Goal: Task Accomplishment & Management: Manage account settings

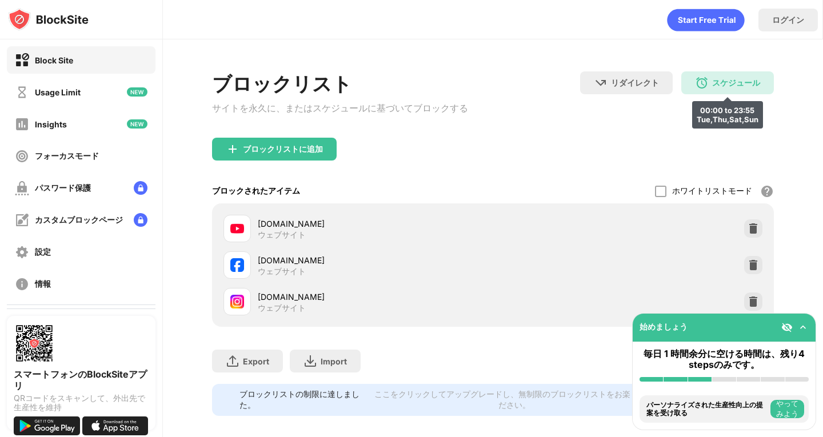
click at [695, 85] on img at bounding box center [702, 83] width 14 height 14
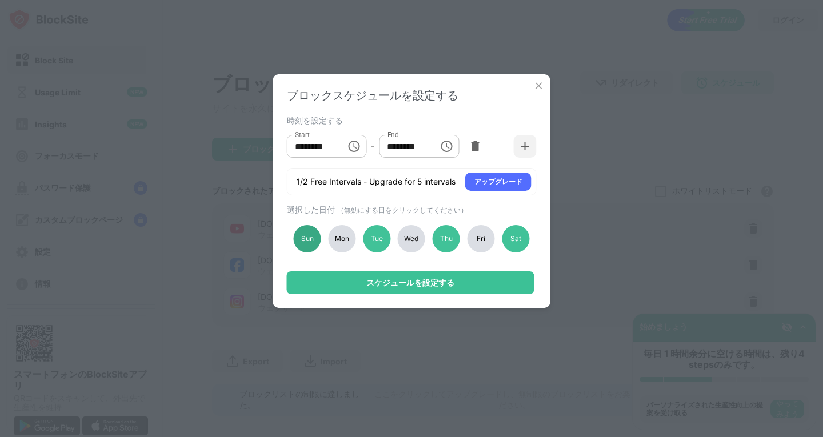
click at [318, 238] on div "Sun" at bounding box center [307, 238] width 27 height 27
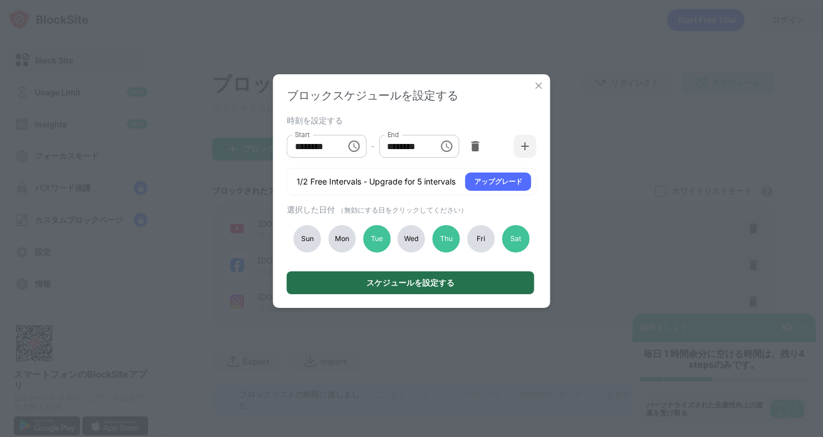
click at [344, 281] on div "スケジュールを設定する" at bounding box center [410, 283] width 247 height 23
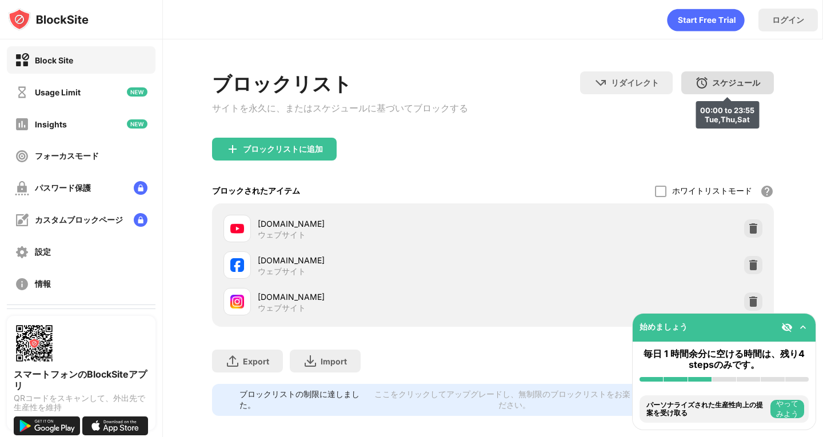
click at [695, 85] on img at bounding box center [702, 83] width 14 height 14
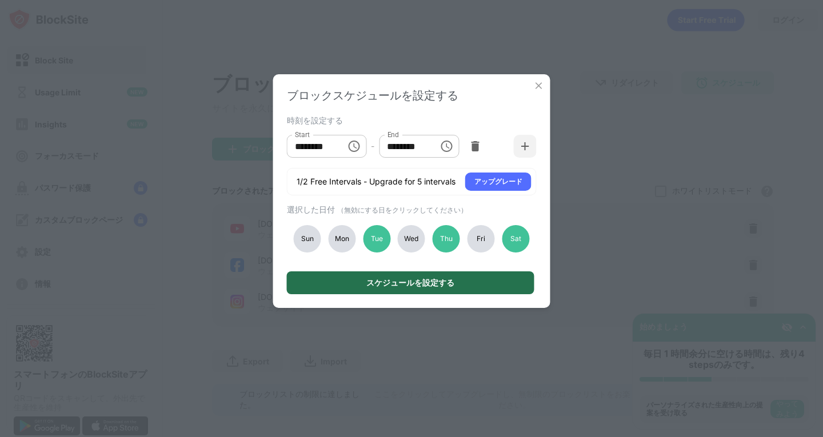
click at [325, 284] on div "スケジュールを設定する" at bounding box center [410, 283] width 247 height 23
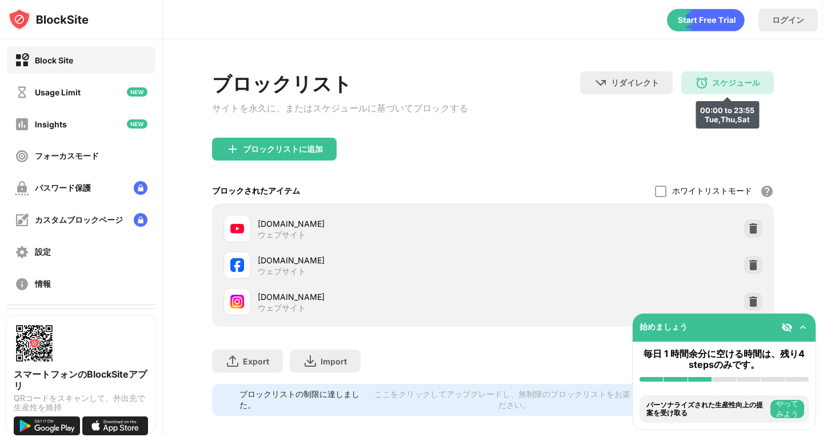
click at [693, 72] on div "スケジュール 00:00 to 23:55 Tue,Thu,Sat" at bounding box center [727, 82] width 93 height 23
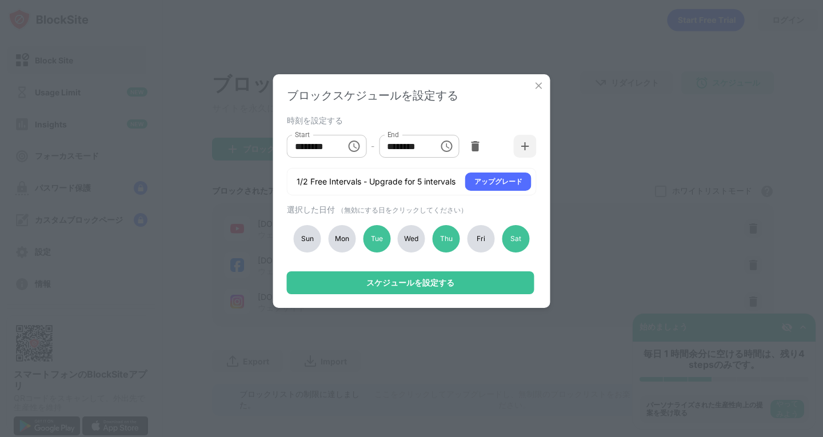
click at [307, 237] on div "Sun" at bounding box center [307, 238] width 27 height 27
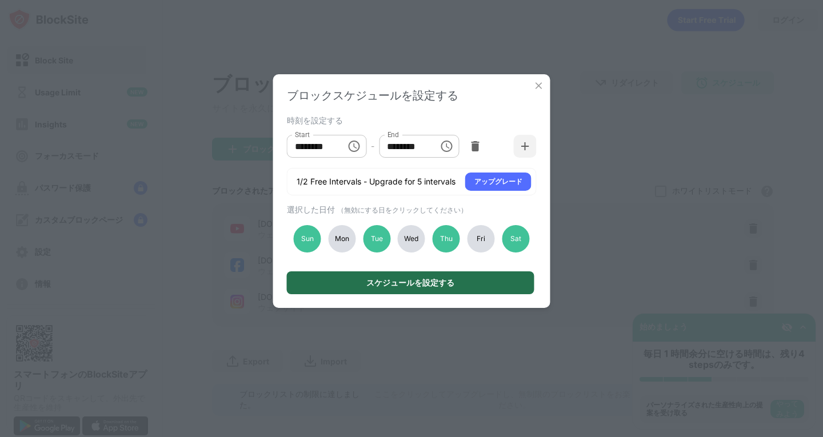
click at [318, 278] on div "スケジュールを設定する" at bounding box center [410, 283] width 247 height 23
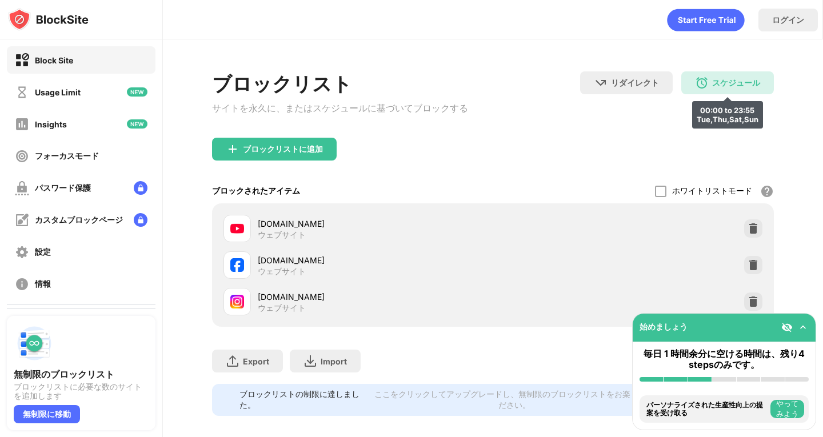
click at [712, 81] on div "スケジュール" at bounding box center [736, 83] width 48 height 11
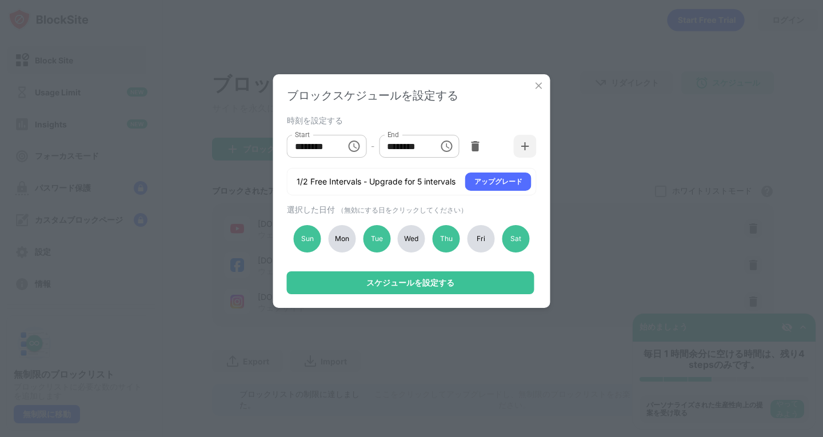
click at [542, 87] on img at bounding box center [538, 85] width 11 height 11
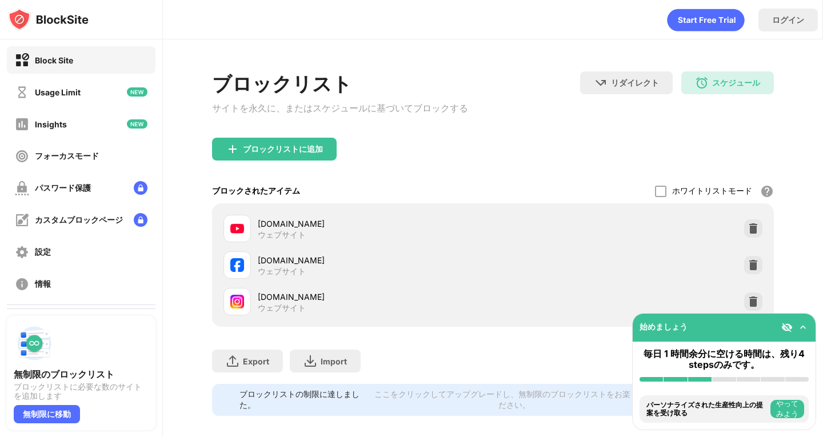
scroll to position [22, 0]
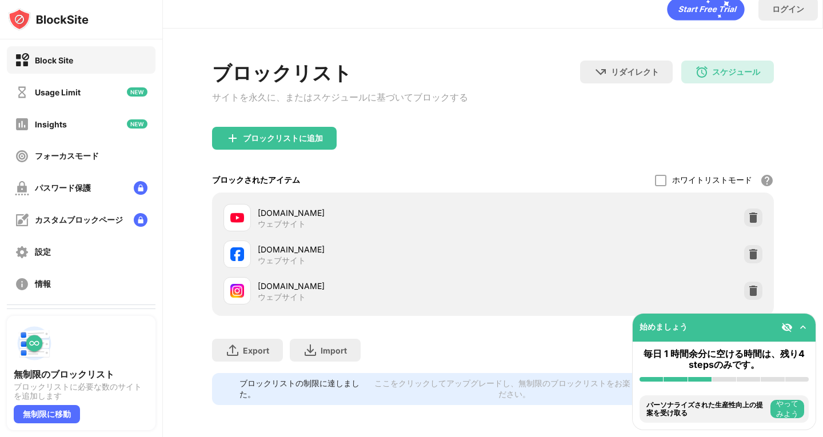
click at [420, 384] on div "ここをクリックしてアップグレードし、無制限のブロックリストをお楽しみください。" at bounding box center [514, 389] width 286 height 22
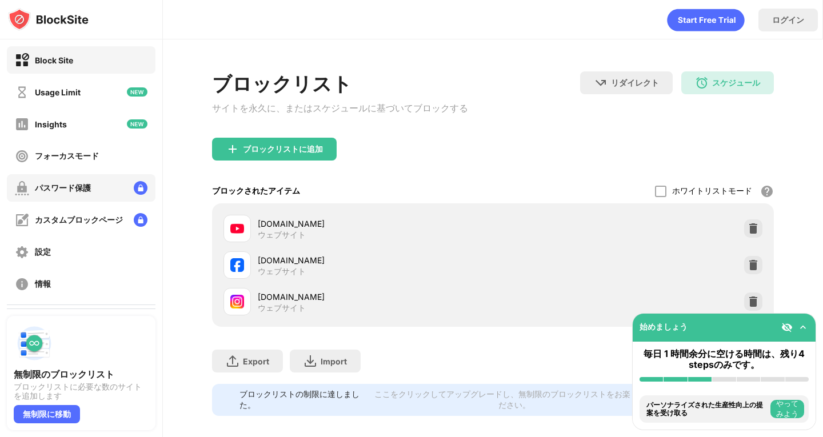
click at [107, 187] on div "パスワード保護" at bounding box center [81, 187] width 149 height 27
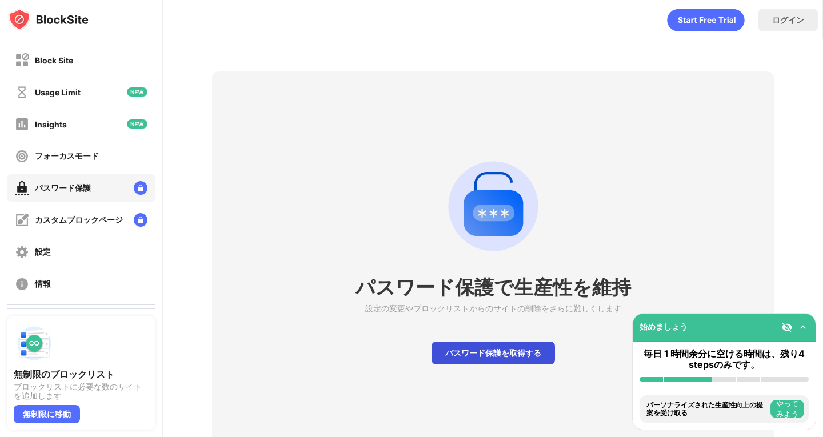
click at [432, 361] on div "パスワード保護を取得する" at bounding box center [493, 353] width 123 height 23
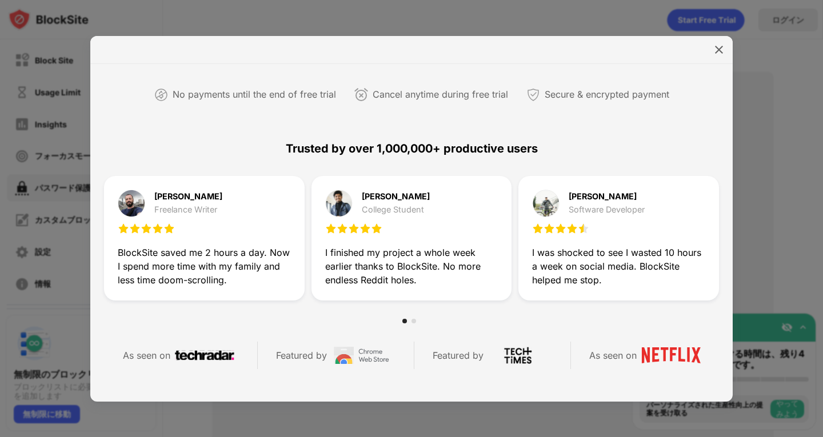
scroll to position [253, 0]
click at [716, 51] on img at bounding box center [718, 49] width 11 height 11
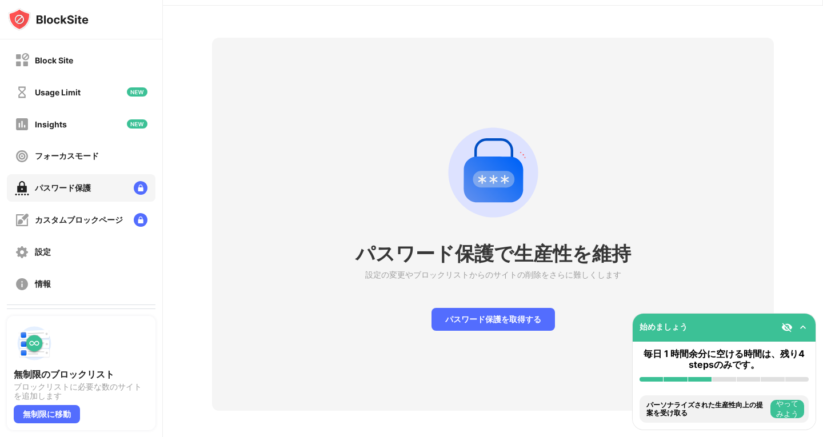
scroll to position [48, 0]
